Goal: Find specific page/section

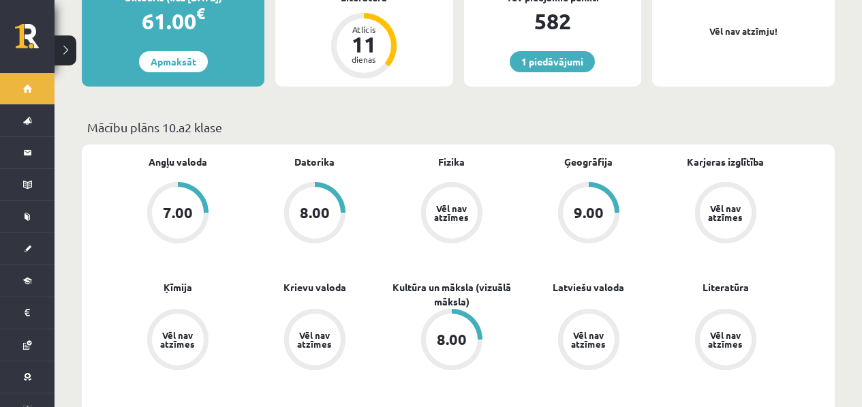
scroll to position [268, 0]
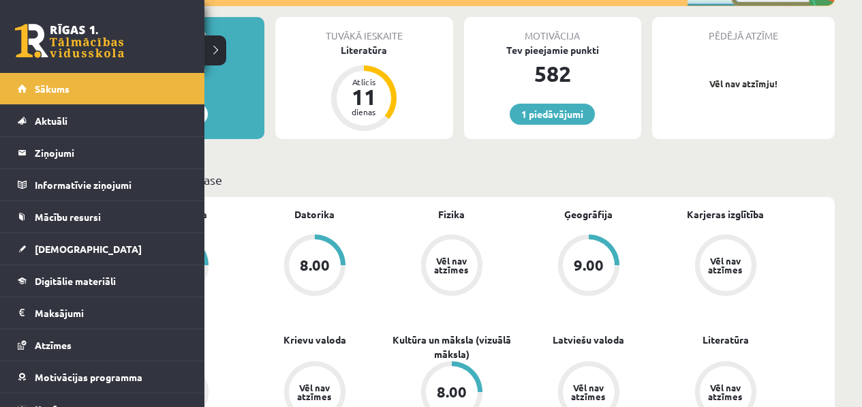
click at [35, 65] on div "1 Dāvanas 582 mP 345 xp" at bounding box center [102, 36] width 204 height 73
click at [75, 42] on link at bounding box center [69, 41] width 109 height 34
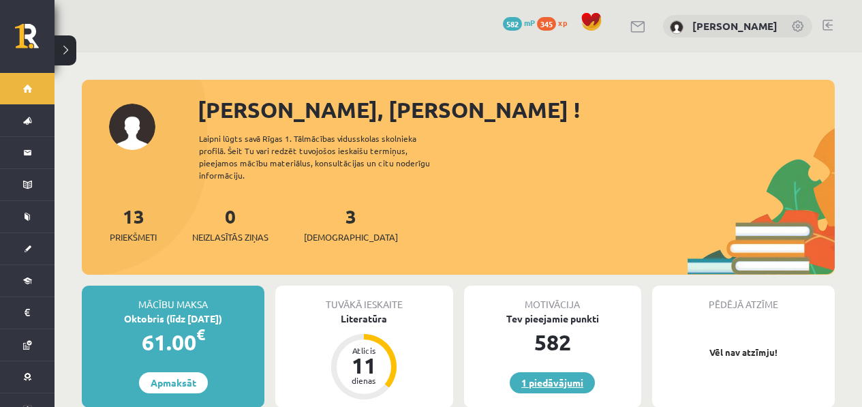
click at [547, 372] on link "1 piedāvājumi" at bounding box center [552, 382] width 85 height 21
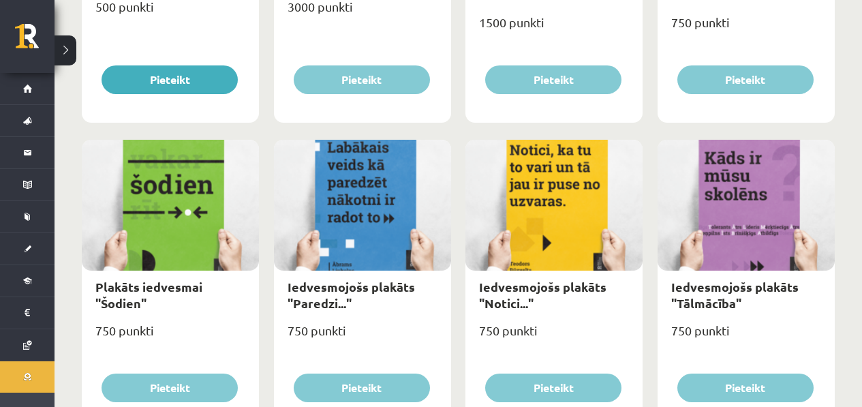
scroll to position [1203, 0]
